Goal: Task Accomplishment & Management: Manage account settings

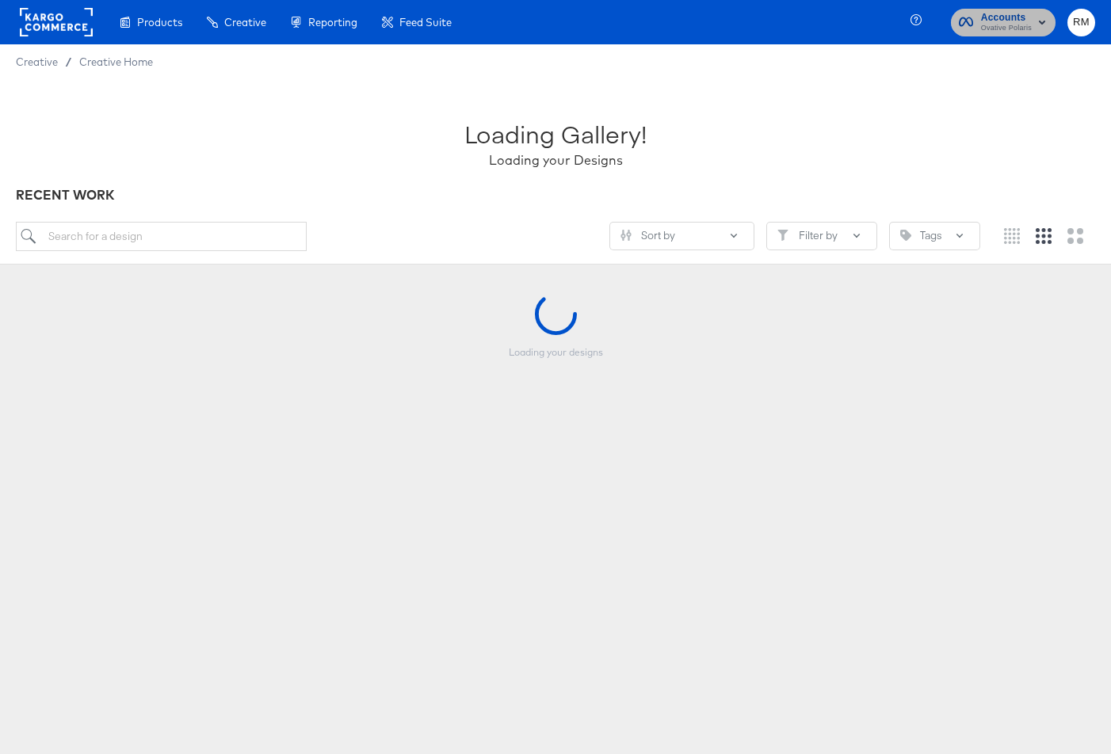
click at [983, 31] on span "Ovative Polaris" at bounding box center [1006, 28] width 51 height 13
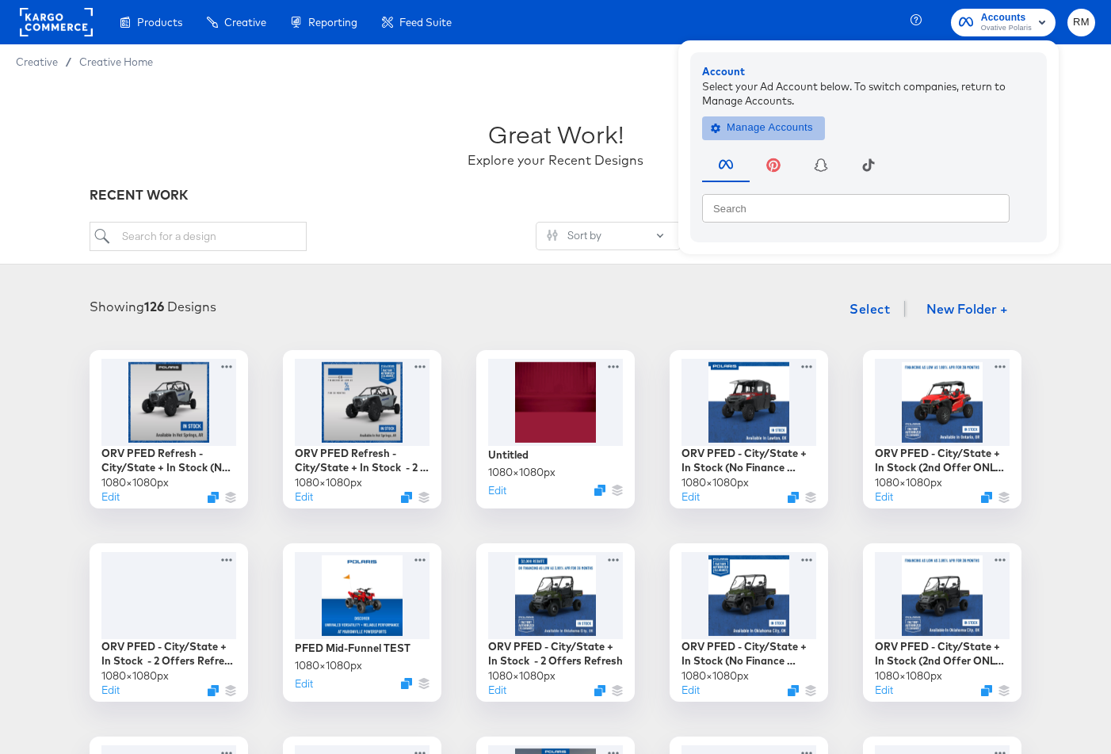
click at [794, 119] on span "Manage Accounts" at bounding box center [763, 128] width 99 height 18
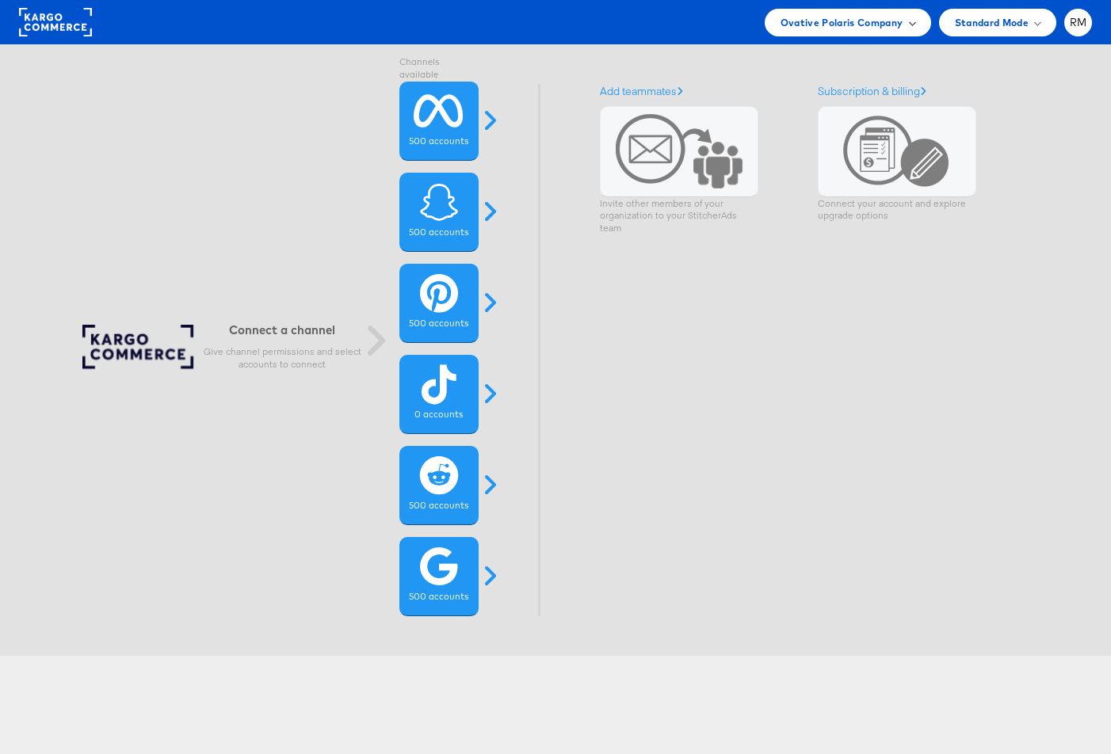
click at [924, 13] on div "Ovative Polaris Company" at bounding box center [848, 23] width 166 height 28
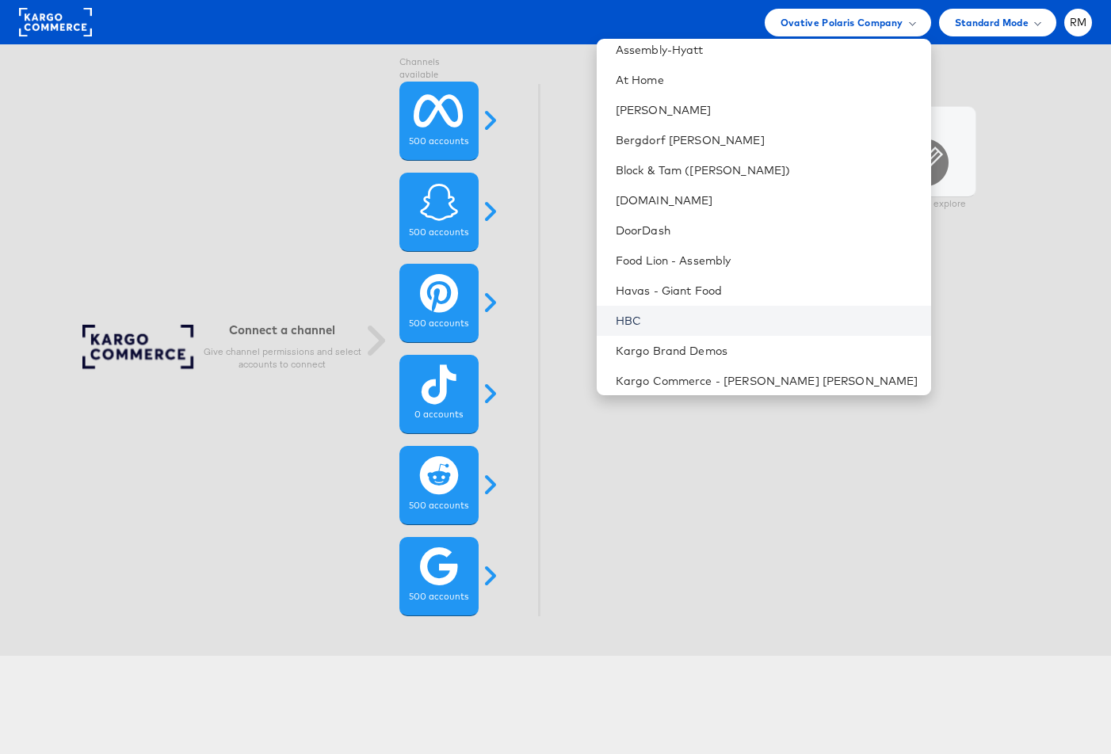
scroll to position [223, 0]
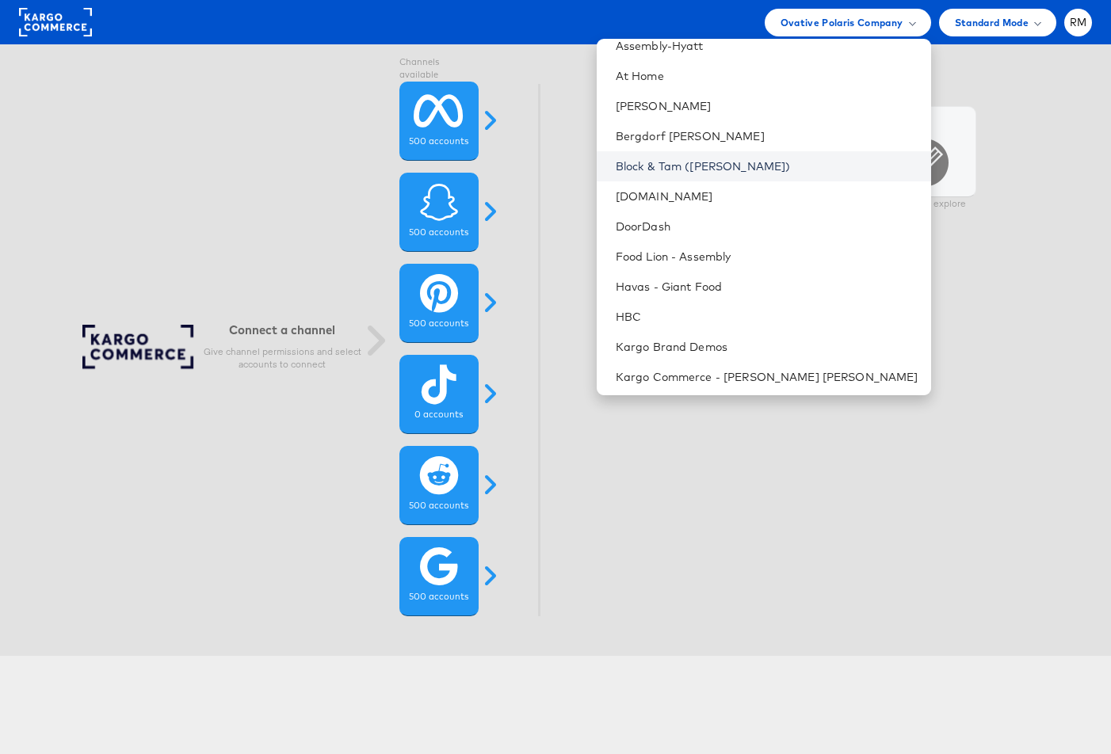
click at [801, 168] on link "Block & Tam ([PERSON_NAME])" at bounding box center [767, 166] width 303 height 16
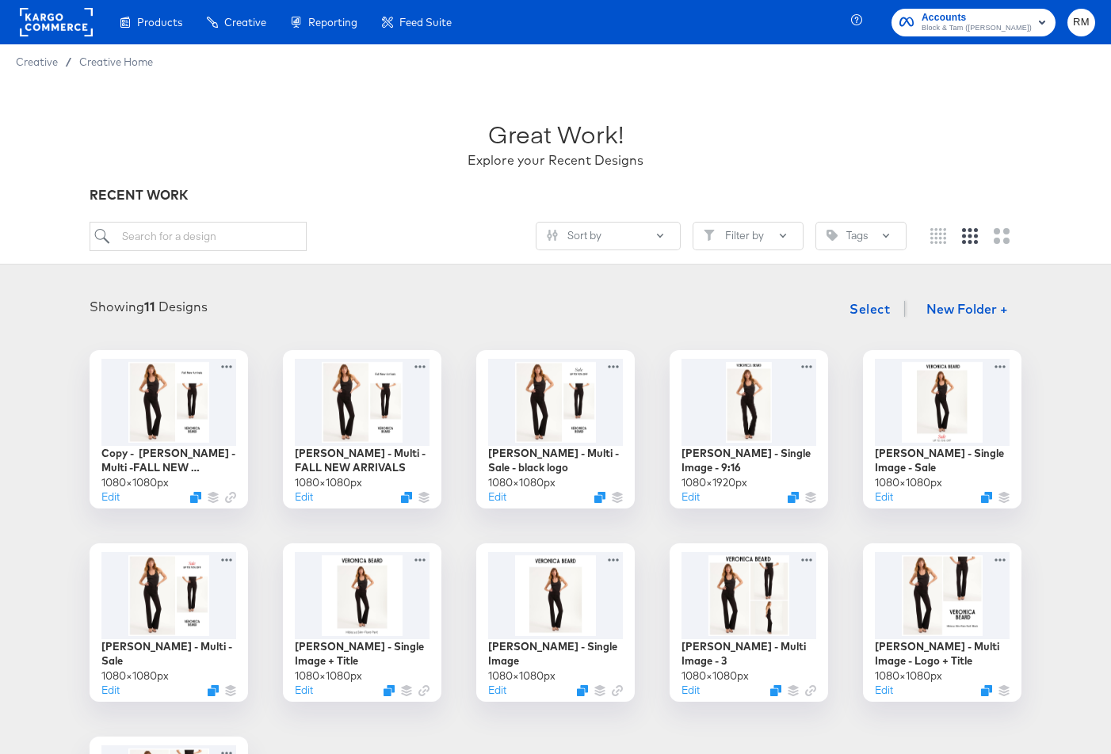
click at [429, 321] on div "Showing 11 Designs Select New Folder +" at bounding box center [555, 309] width 1079 height 32
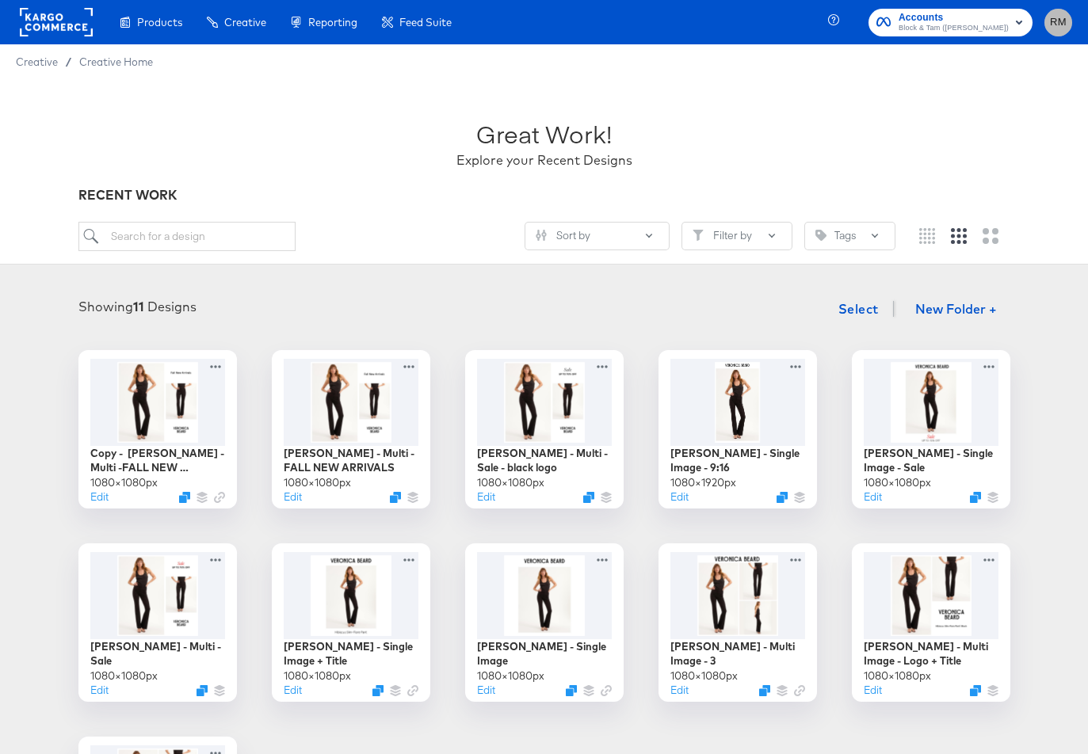
click at [1057, 18] on span "RM" at bounding box center [1058, 22] width 15 height 18
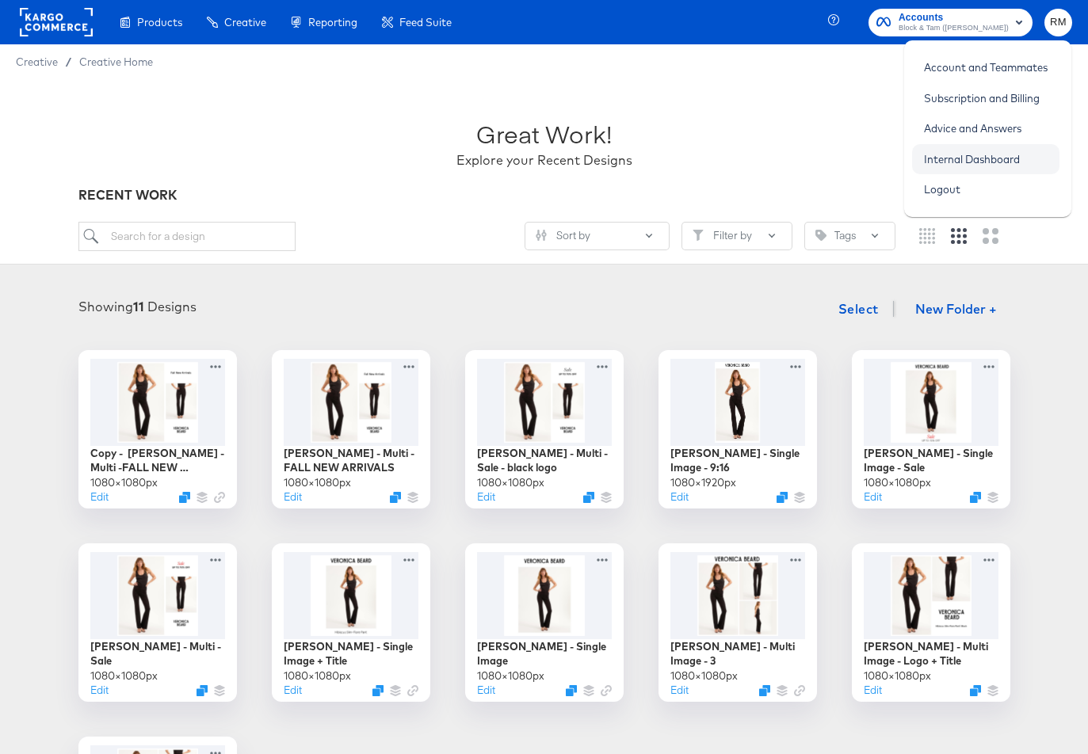
click at [954, 155] on link "Internal Dashboard" at bounding box center [972, 159] width 120 height 29
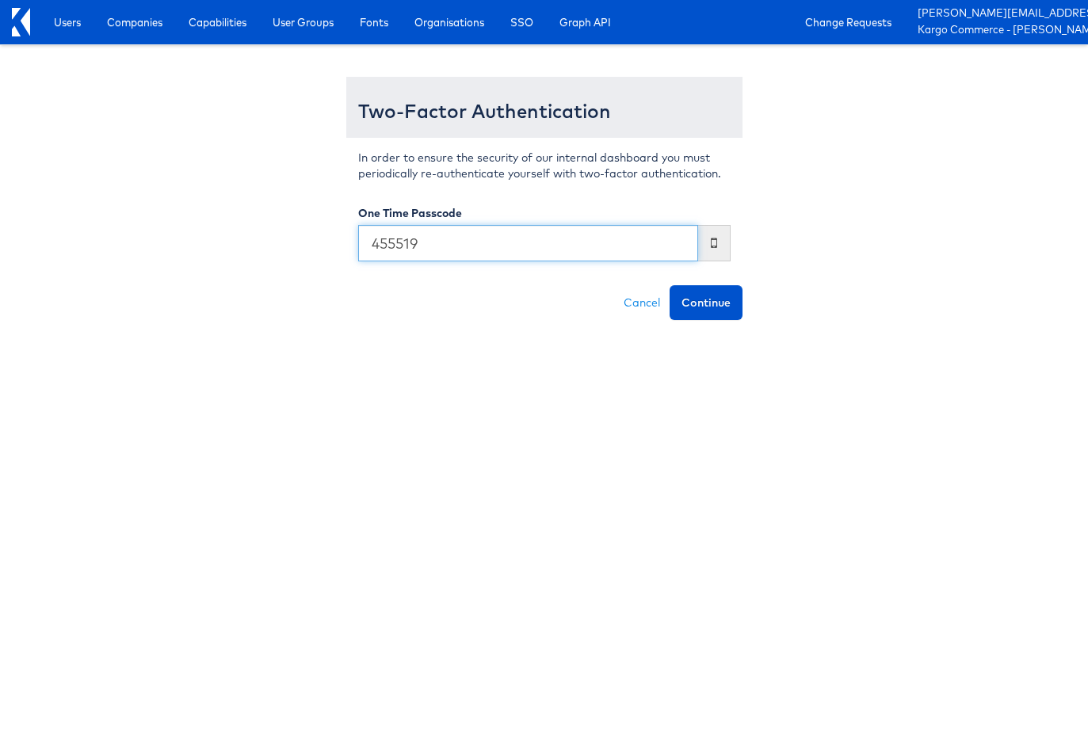
type input "455519"
click at [670, 285] on button "Continue" at bounding box center [706, 302] width 73 height 35
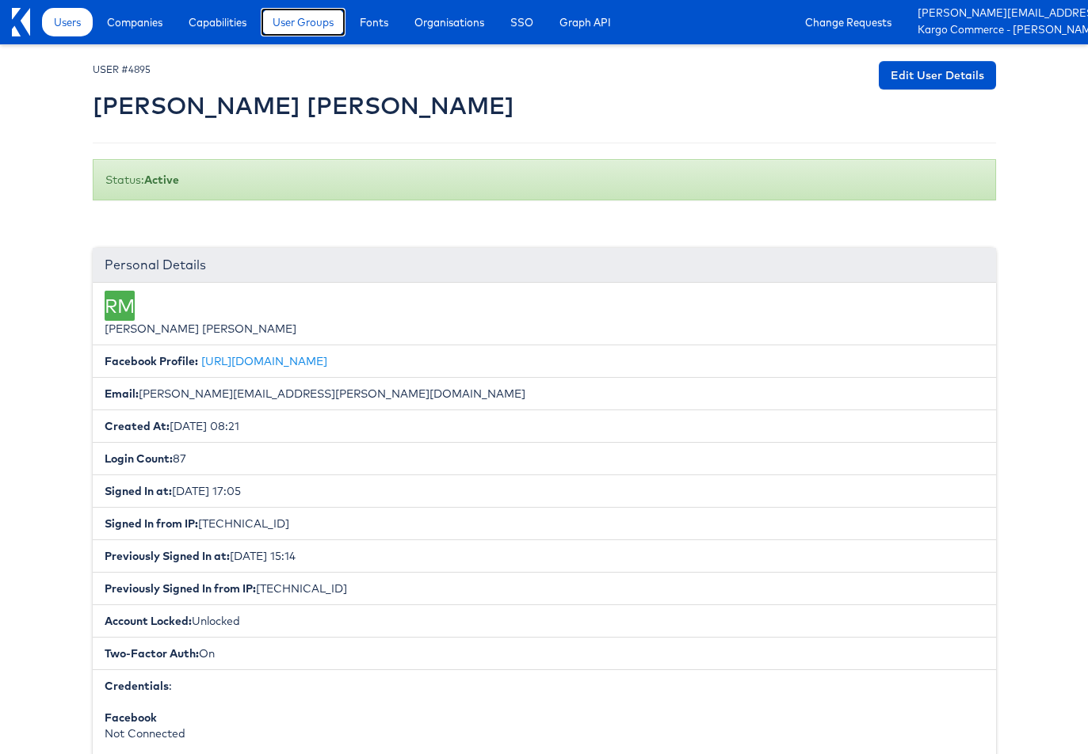
click at [315, 21] on span "User Groups" at bounding box center [303, 22] width 61 height 16
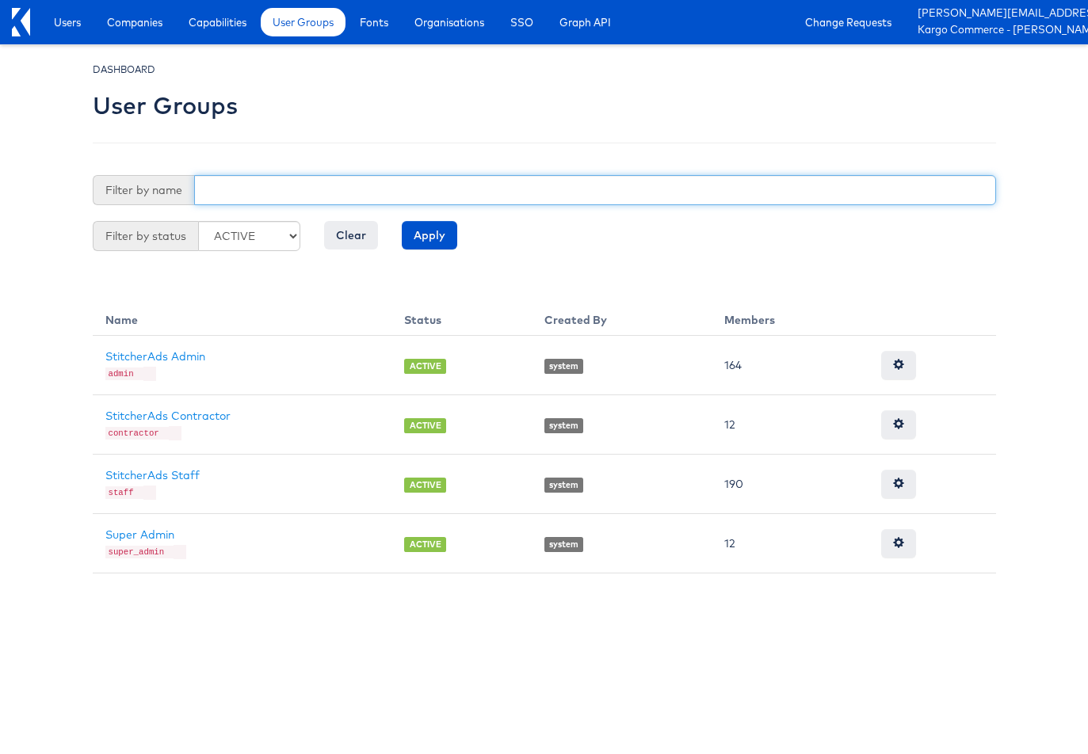
click at [251, 190] on input "text" at bounding box center [595, 190] width 802 height 30
click at [261, 197] on input "bri" at bounding box center [595, 190] width 802 height 30
type input "bria"
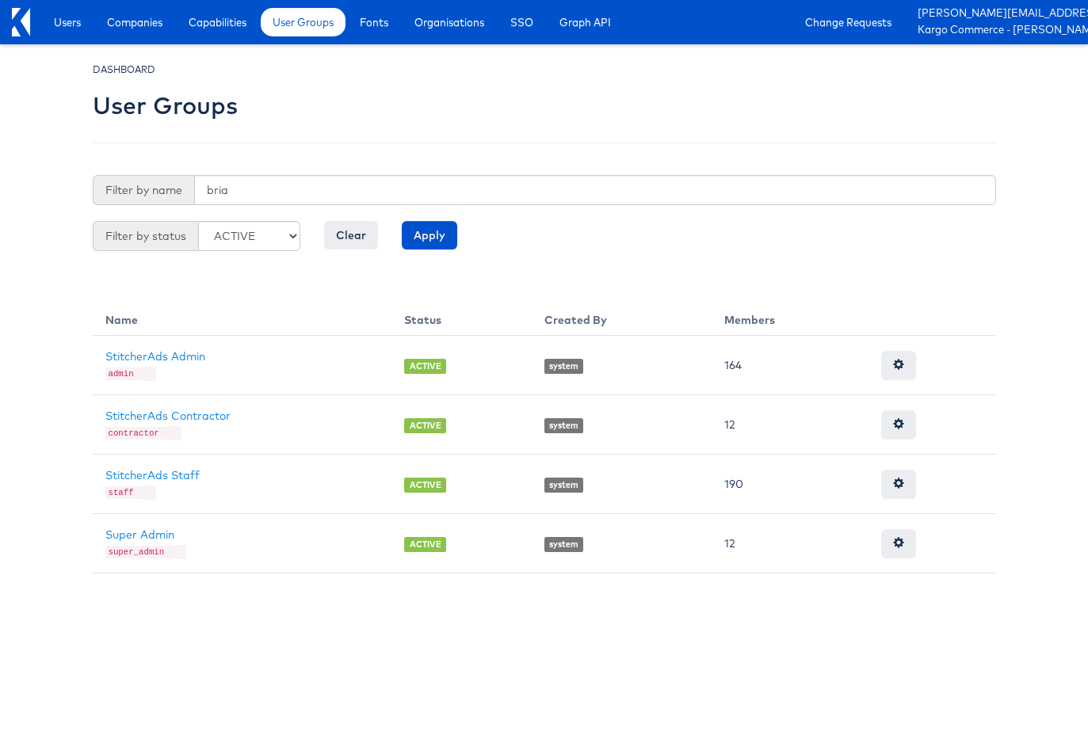
click at [74, 37] on div "Users Companies Capabilities User Groups Fonts Organisations SSO Graph API Chan…" at bounding box center [561, 22] width 1054 height 44
click at [68, 25] on span "Users" at bounding box center [67, 22] width 27 height 16
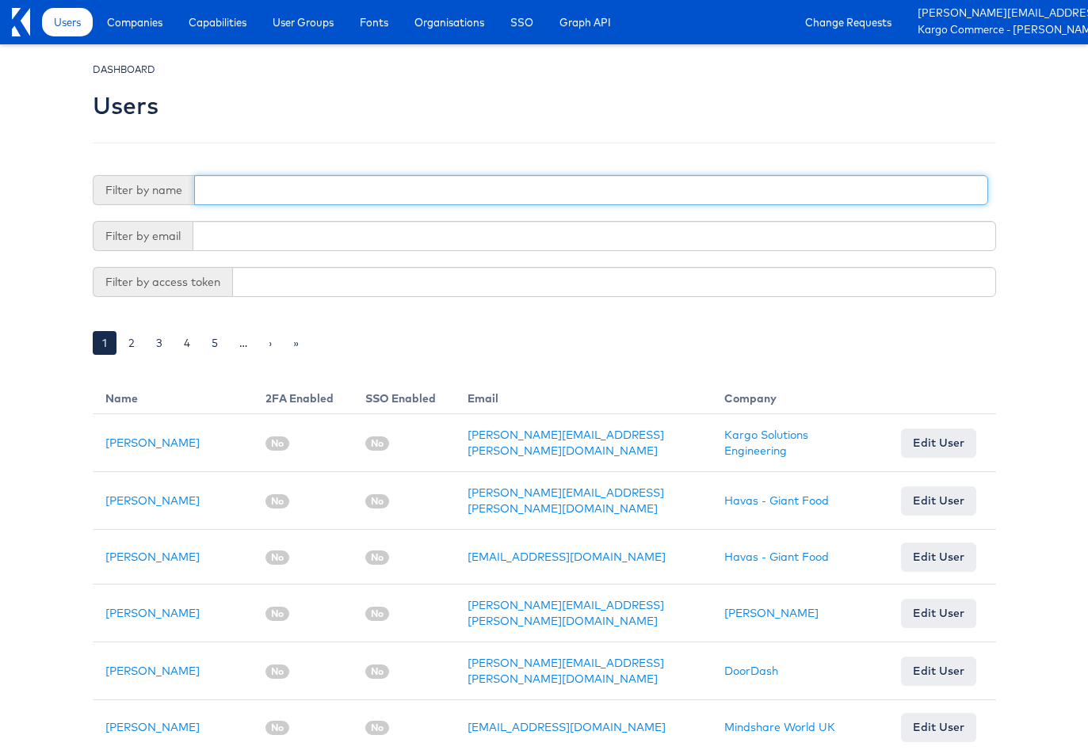
click at [286, 198] on input "text" at bounding box center [591, 190] width 794 height 30
type input "n"
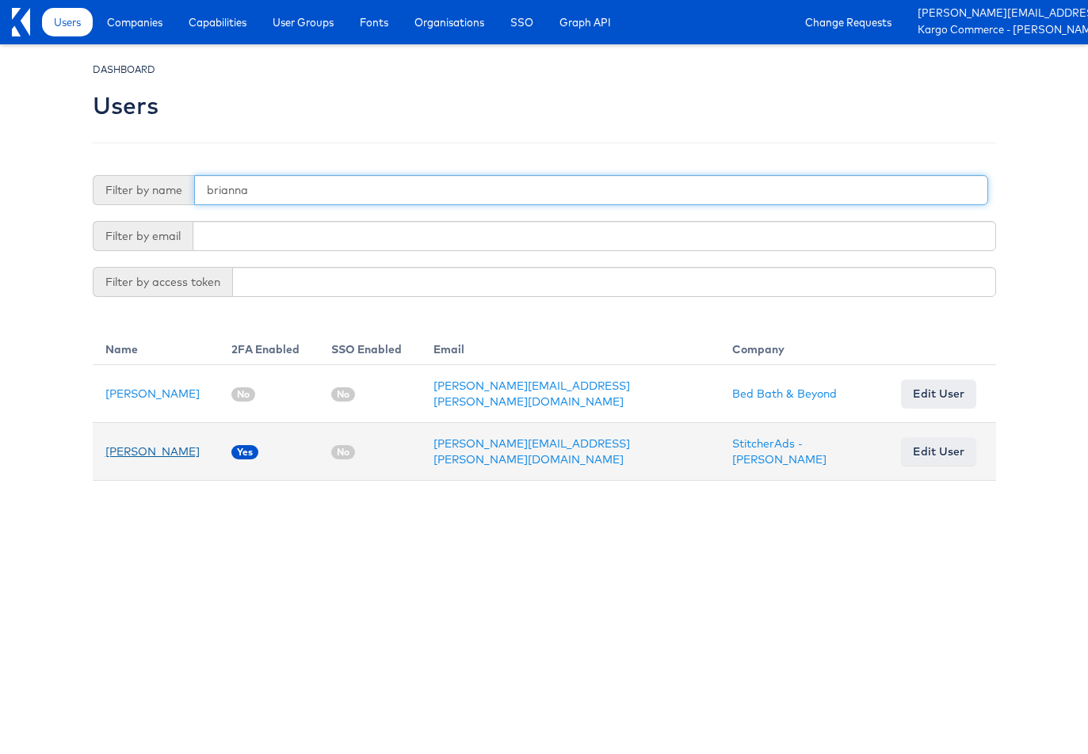
type input "brianna"
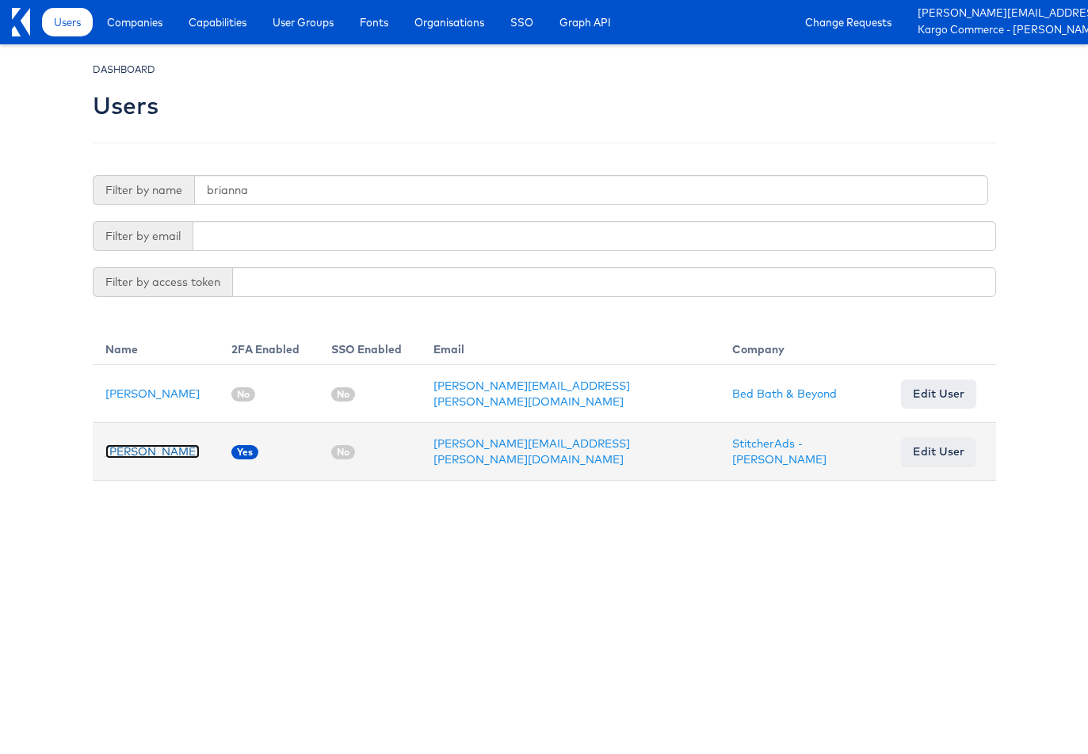
click at [157, 445] on link "[PERSON_NAME]" at bounding box center [152, 452] width 94 height 14
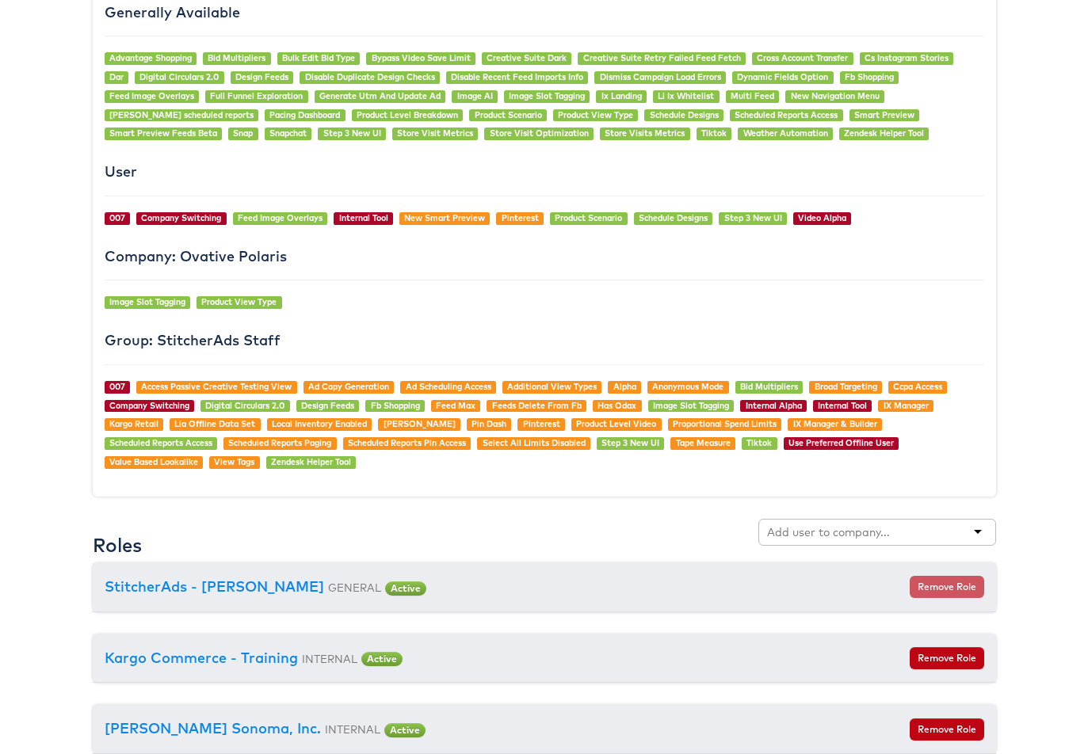
scroll to position [1212, 0]
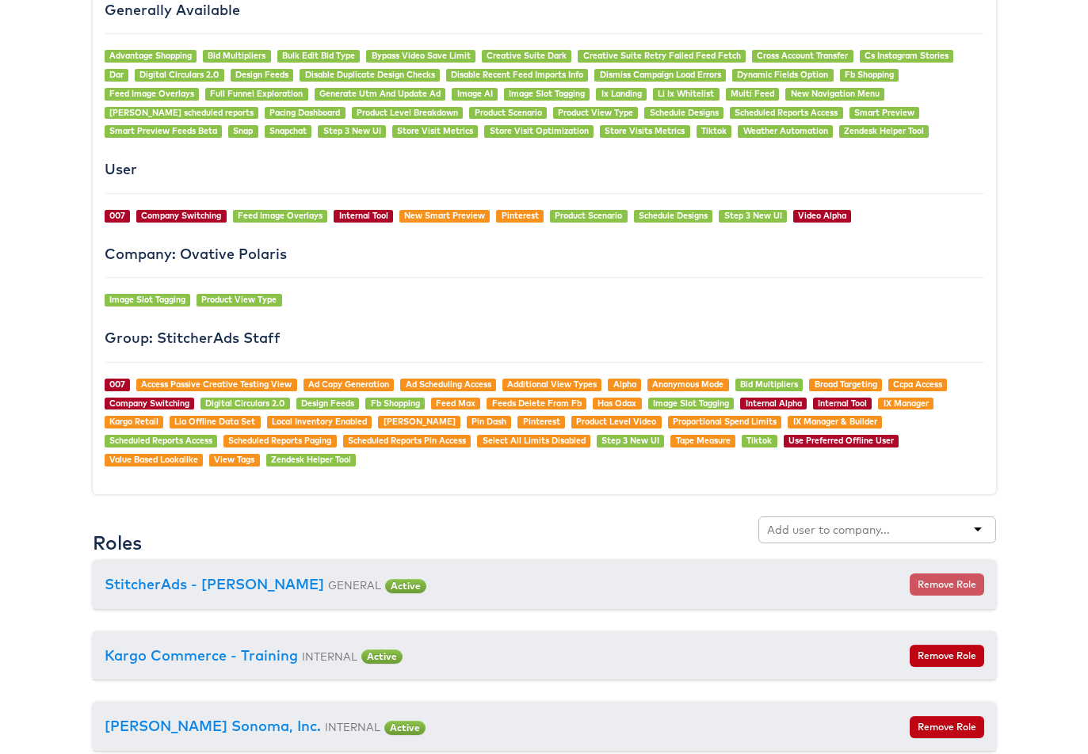
click at [832, 536] on input "text" at bounding box center [829, 530] width 125 height 16
type input "[PERSON_NAME]"
